Goal: Find contact information: Find contact information

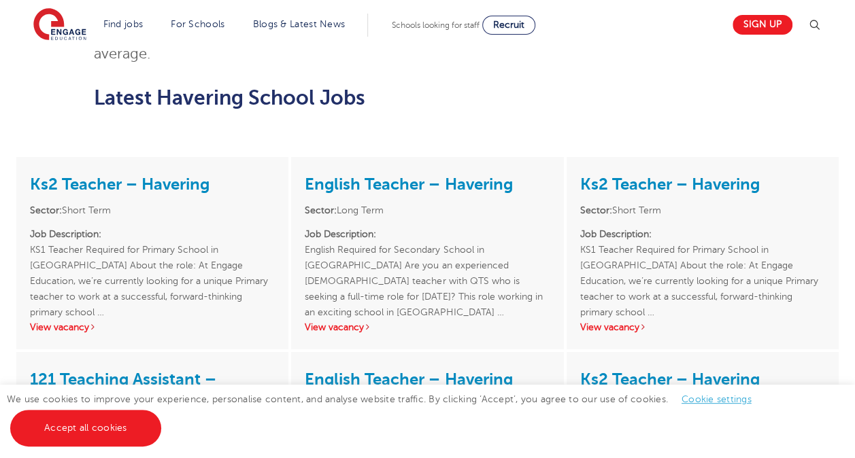
scroll to position [2194, 0]
click at [354, 323] on link "View vacancy" at bounding box center [338, 328] width 67 height 10
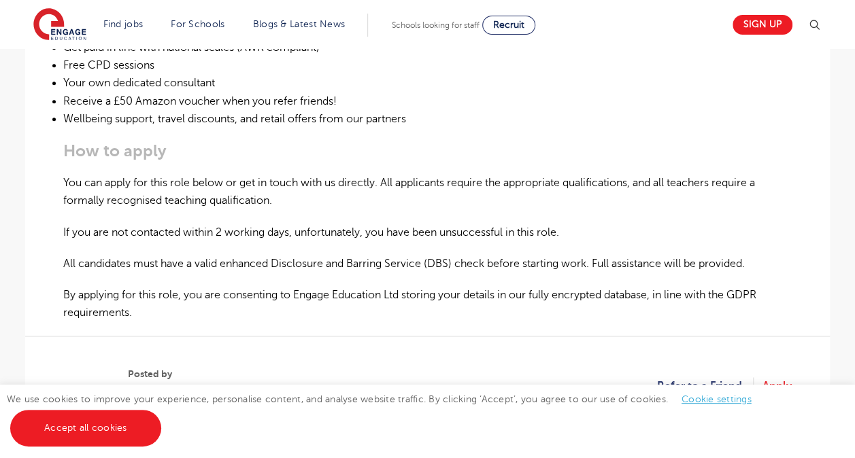
scroll to position [904, 0]
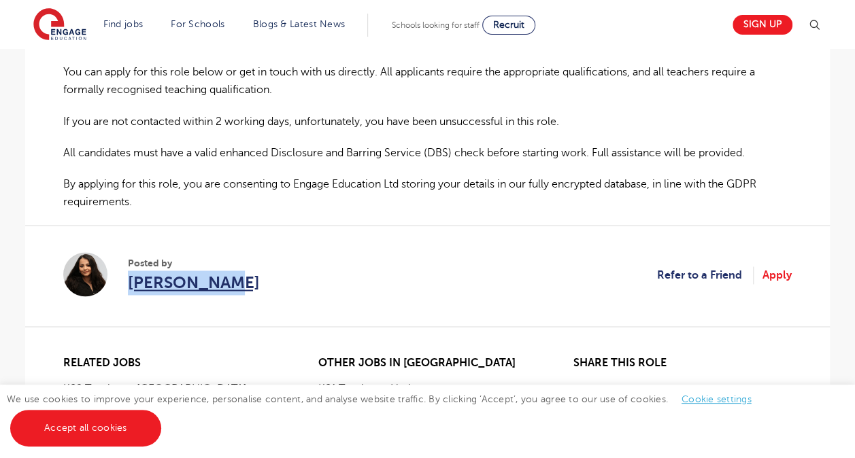
drag, startPoint x: 213, startPoint y: 290, endPoint x: 128, endPoint y: 288, distance: 84.3
click at [128, 288] on section "Posted by [PERSON_NAME] Refer to a Friend Apply" at bounding box center [427, 275] width 728 height 101
copy span "[PERSON_NAME]"
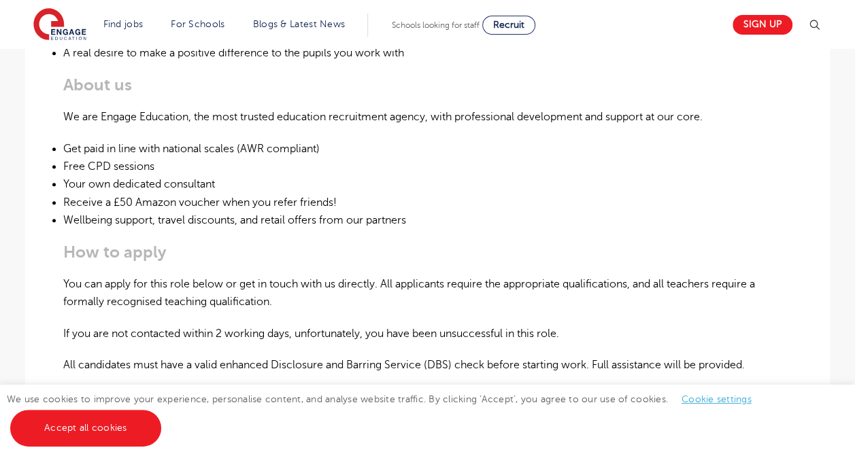
scroll to position [609, 0]
